Goal: Task Accomplishment & Management: Manage account settings

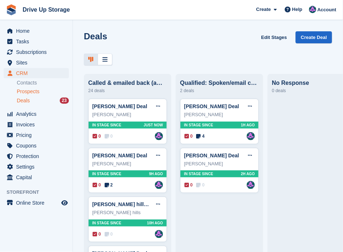
click at [26, 92] on span "Prospects" at bounding box center [28, 91] width 23 height 7
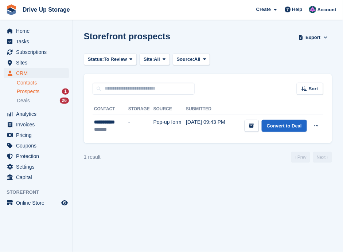
click at [34, 83] on link "Contacts" at bounding box center [43, 82] width 52 height 7
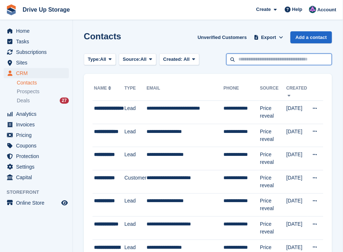
click at [294, 58] on input "text" at bounding box center [279, 60] width 106 height 12
type input "**********"
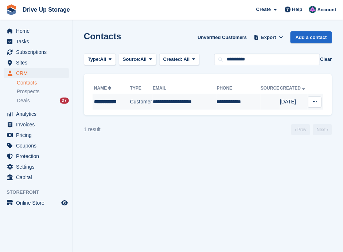
click at [125, 102] on div "**********" at bounding box center [111, 102] width 35 height 8
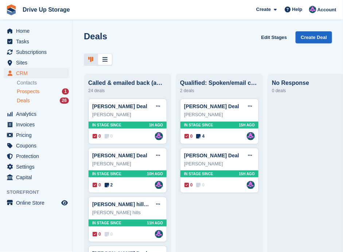
click at [28, 88] on span "Prospects" at bounding box center [28, 91] width 23 height 7
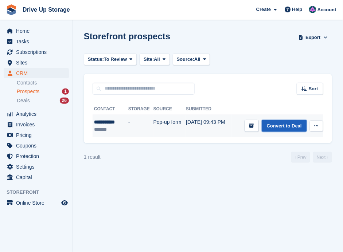
click at [276, 127] on link "Convert to Deal" at bounding box center [284, 126] width 45 height 12
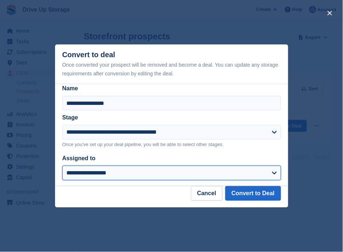
click at [275, 174] on select "**********" at bounding box center [171, 173] width 219 height 15
select select "****"
click at [62, 166] on select "**********" at bounding box center [171, 173] width 219 height 15
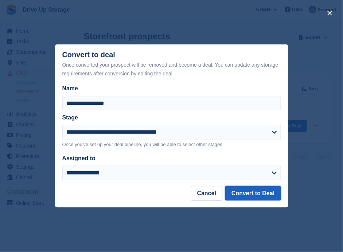
click at [255, 193] on button "Convert to Deal" at bounding box center [252, 193] width 55 height 15
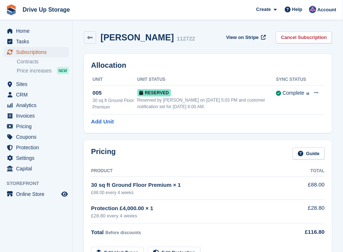
click at [25, 52] on span "Subscriptions" at bounding box center [38, 52] width 44 height 10
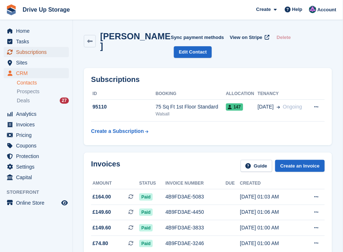
click at [30, 52] on span "Subscriptions" at bounding box center [38, 52] width 44 height 10
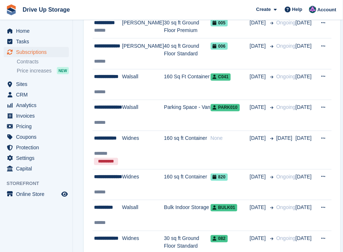
scroll to position [194, 0]
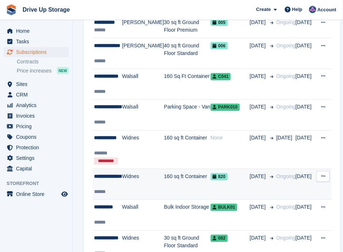
click at [164, 174] on td "160 sq ft Container" at bounding box center [187, 184] width 47 height 31
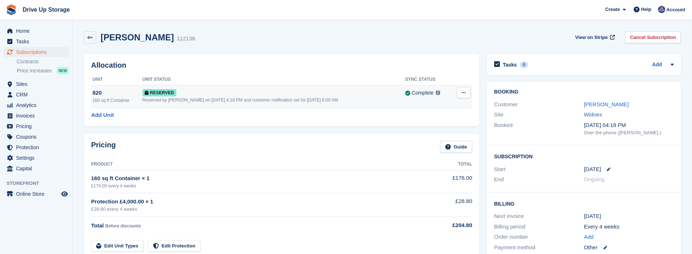
click at [342, 89] on div "Reserved" at bounding box center [273, 93] width 263 height 8
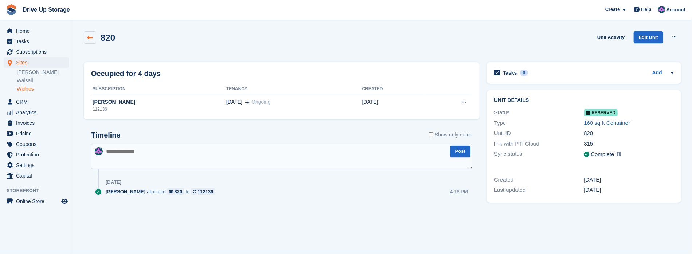
click at [92, 38] on icon at bounding box center [89, 37] width 5 height 5
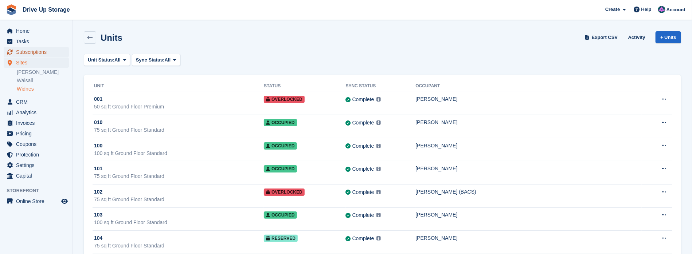
click at [40, 54] on span "Subscriptions" at bounding box center [38, 52] width 44 height 10
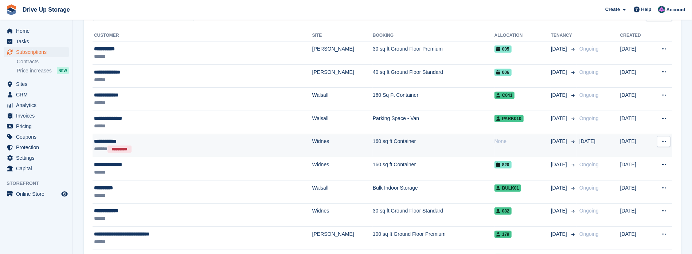
scroll to position [170, 0]
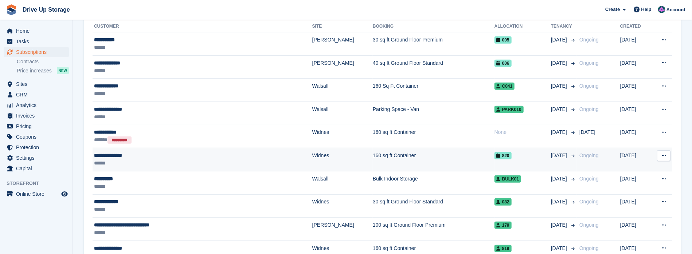
click at [164, 160] on div "******" at bounding box center [169, 164] width 150 height 8
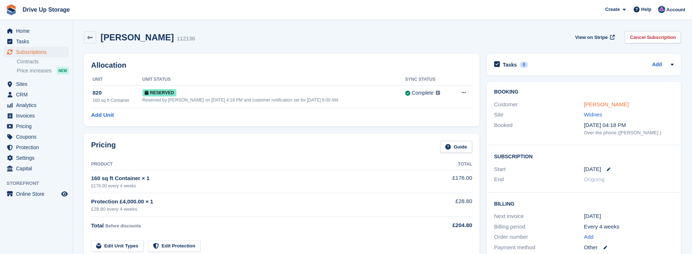
click at [606, 103] on link "[PERSON_NAME]" at bounding box center [606, 104] width 45 height 6
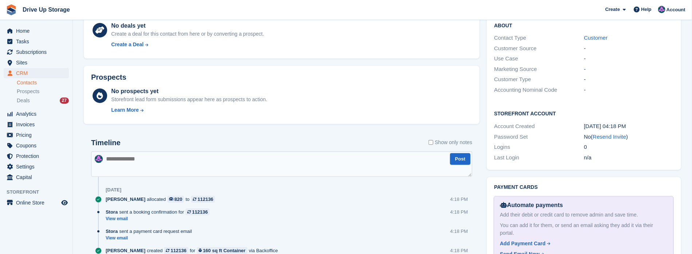
scroll to position [315, 0]
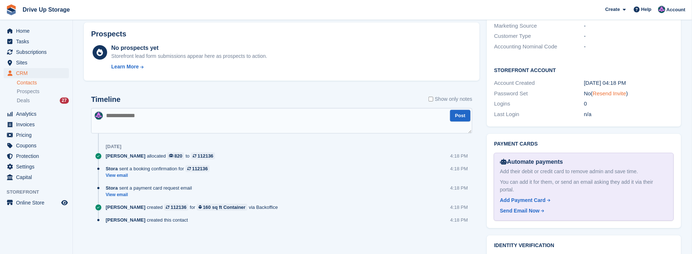
click at [610, 90] on link "Resend Invite" at bounding box center [610, 93] width 34 height 6
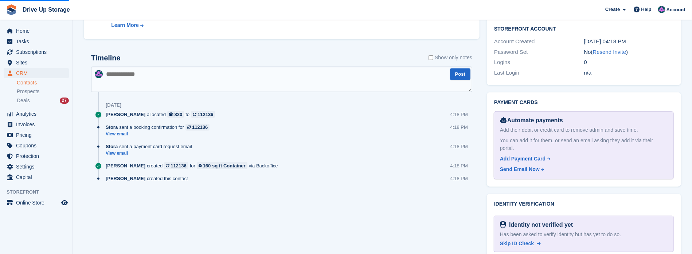
scroll to position [362, 0]
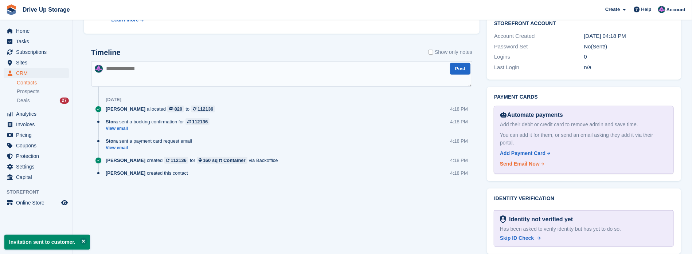
click at [524, 160] on div "Send Email Now" at bounding box center [520, 164] width 40 height 8
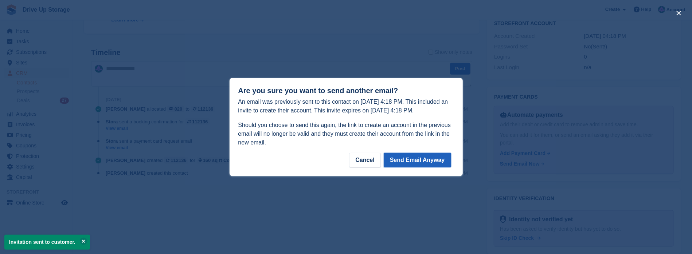
click at [412, 161] on button "Send Email Anyway" at bounding box center [417, 160] width 67 height 15
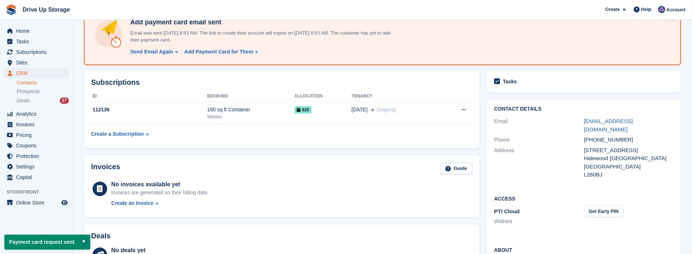
scroll to position [47, 0]
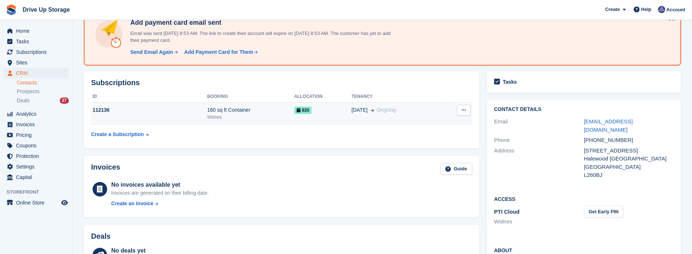
click at [148, 112] on div "112136" at bounding box center [149, 110] width 116 height 8
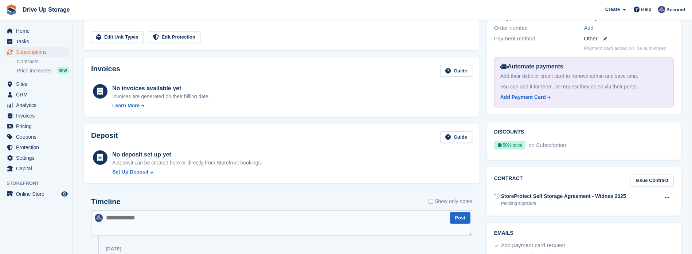
scroll to position [218, 0]
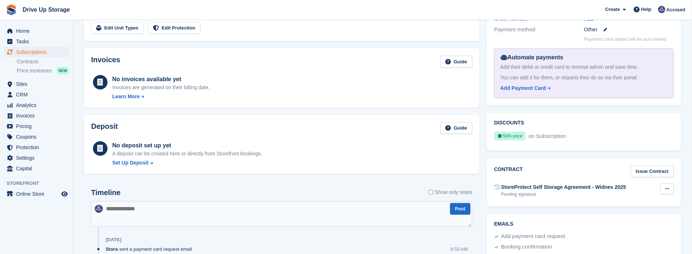
click at [665, 190] on icon at bounding box center [667, 188] width 4 height 5
click at [656, 170] on link "Issue Contract" at bounding box center [651, 172] width 43 height 12
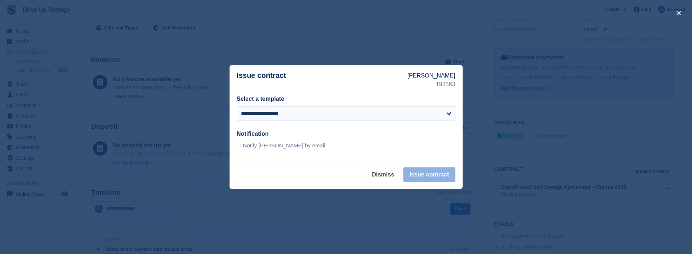
click at [377, 173] on button "Dismiss" at bounding box center [383, 175] width 35 height 15
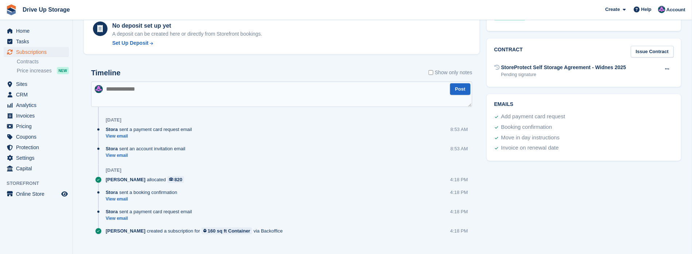
scroll to position [348, 0]
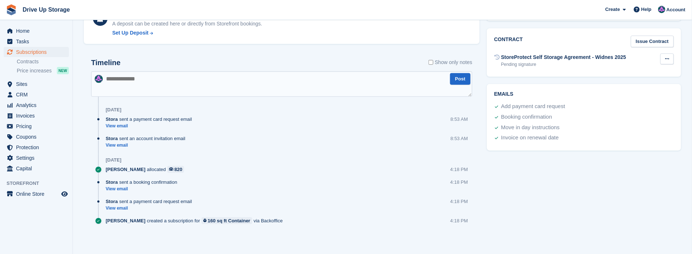
click at [666, 54] on button at bounding box center [666, 59] width 13 height 11
click at [628, 72] on p "Void contract" at bounding box center [638, 72] width 63 height 9
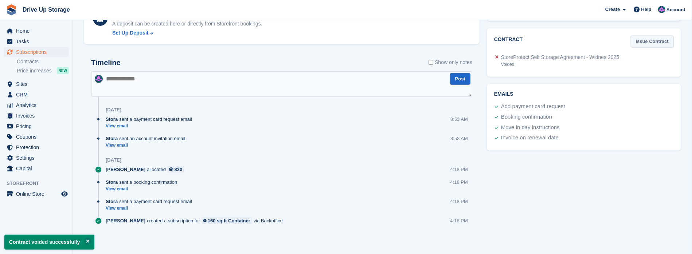
click at [658, 40] on link "Issue Contract" at bounding box center [651, 42] width 43 height 12
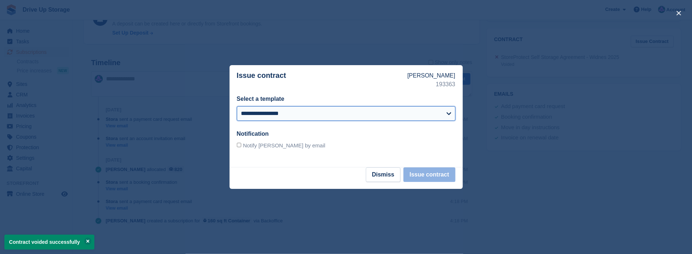
click at [438, 112] on select "**********" at bounding box center [346, 113] width 219 height 15
select select "***"
click at [237, 106] on select "**********" at bounding box center [346, 113] width 219 height 15
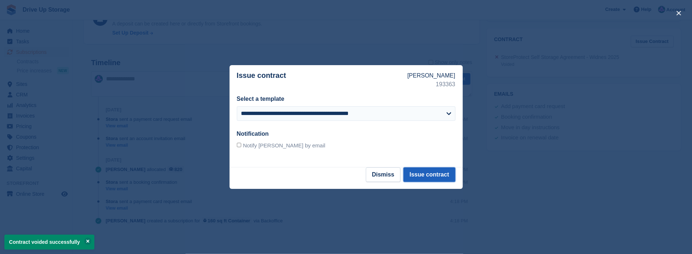
click at [417, 174] on button "Issue contract" at bounding box center [429, 175] width 52 height 15
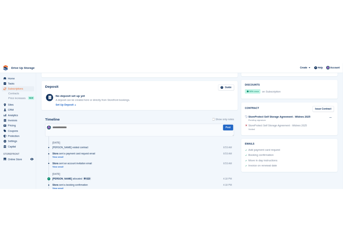
scroll to position [315, 0]
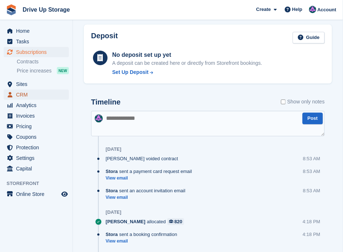
click at [23, 95] on span "CRM" at bounding box center [38, 95] width 44 height 10
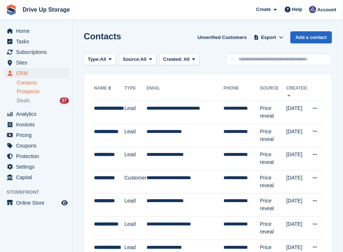
click at [29, 91] on span "Prospects" at bounding box center [28, 91] width 23 height 7
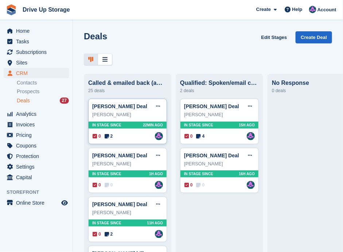
click at [133, 134] on div "0 2 Assigned to Andy" at bounding box center [128, 136] width 70 height 8
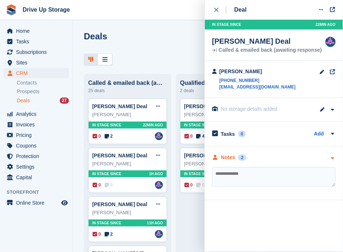
click at [333, 158] on icon "button" at bounding box center [332, 158] width 6 height 5
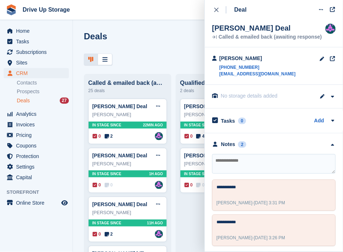
scroll to position [13, 0]
click at [217, 7] on div "close" at bounding box center [220, 9] width 12 height 7
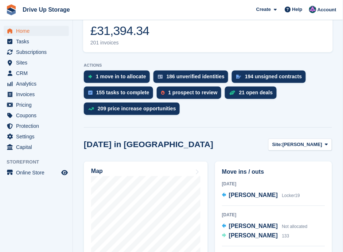
scroll to position [194, 0]
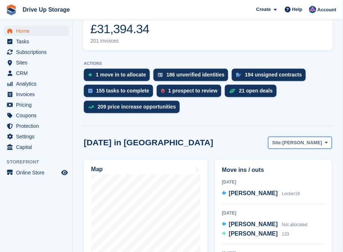
click at [324, 140] on span at bounding box center [326, 143] width 6 height 6
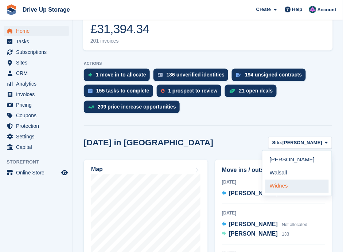
click at [288, 180] on link "Widnes" at bounding box center [296, 186] width 63 height 13
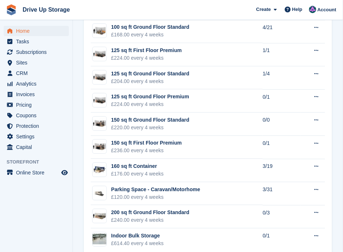
scroll to position [915, 0]
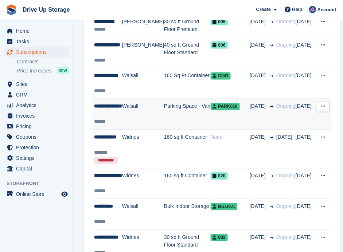
scroll to position [218, 0]
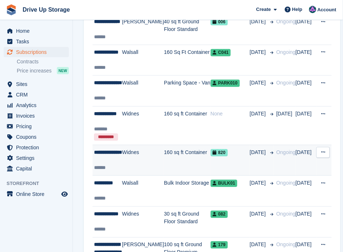
click at [164, 156] on td "160 sq ft Container" at bounding box center [187, 160] width 47 height 31
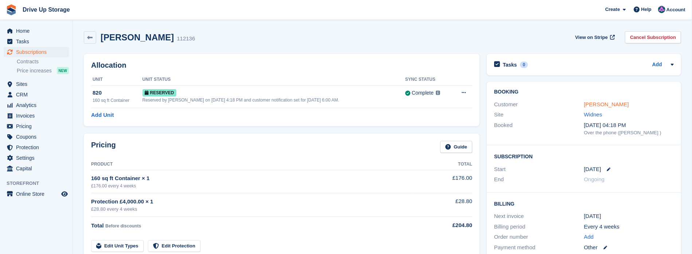
click at [342, 102] on link "[PERSON_NAME]" at bounding box center [606, 104] width 45 height 6
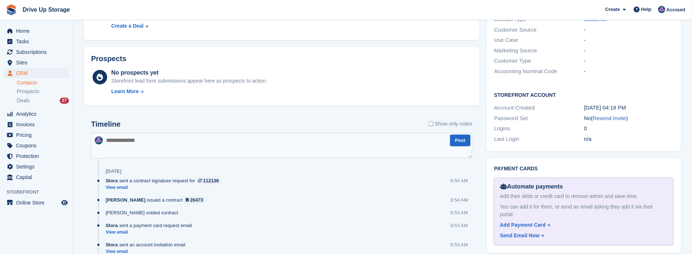
scroll to position [291, 0]
click at [342, 115] on link "Resend Invite" at bounding box center [610, 118] width 34 height 6
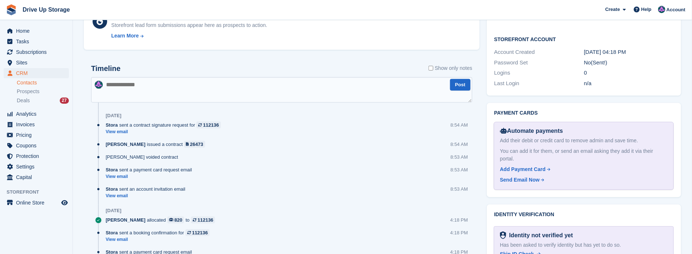
scroll to position [362, 0]
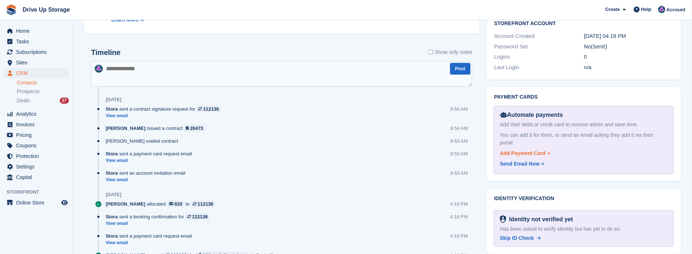
click at [342, 150] on div "Add Payment Card" at bounding box center [523, 154] width 46 height 8
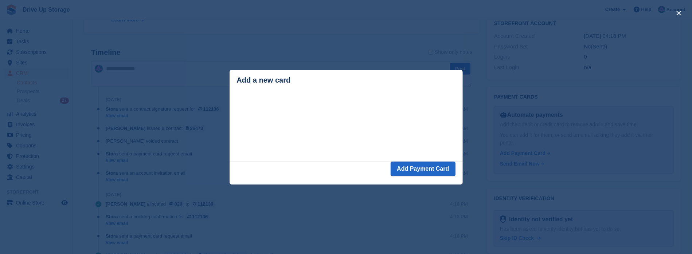
click at [342, 55] on div "close" at bounding box center [346, 127] width 692 height 254
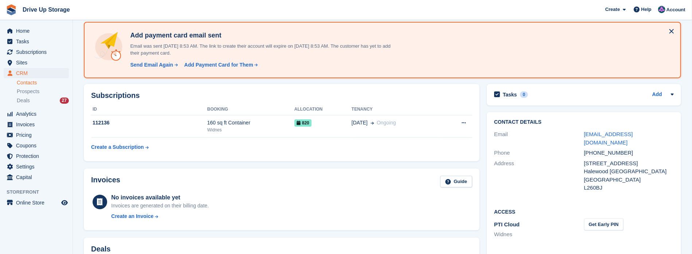
scroll to position [0, 0]
